Goal: Information Seeking & Learning: Understand process/instructions

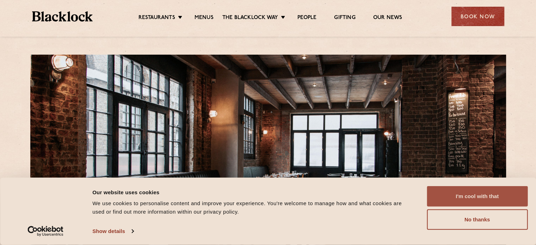
click at [473, 195] on button "I'm cool with that" at bounding box center [477, 196] width 101 height 20
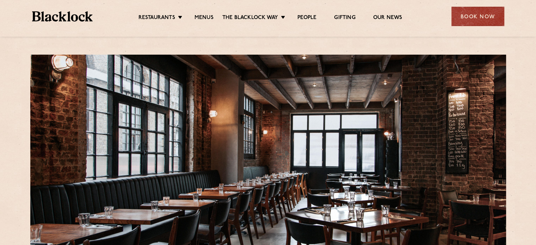
click at [216, 17] on li "Menus" at bounding box center [204, 18] width 37 height 8
click at [207, 17] on link "Menus" at bounding box center [204, 18] width 19 height 8
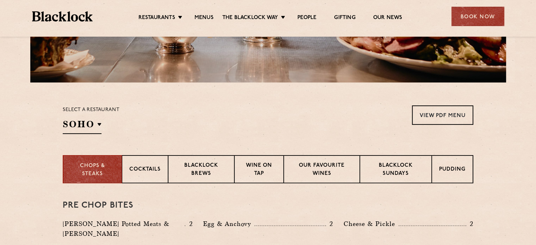
scroll to position [141, 0]
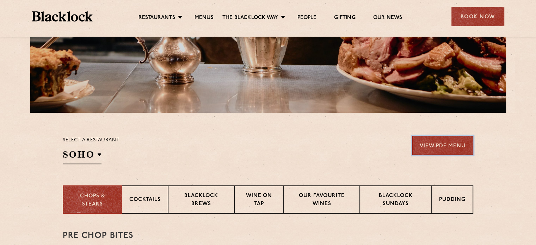
click at [447, 142] on link "View PDF Menu" at bounding box center [442, 145] width 61 height 19
